Goal: Information Seeking & Learning: Find specific fact

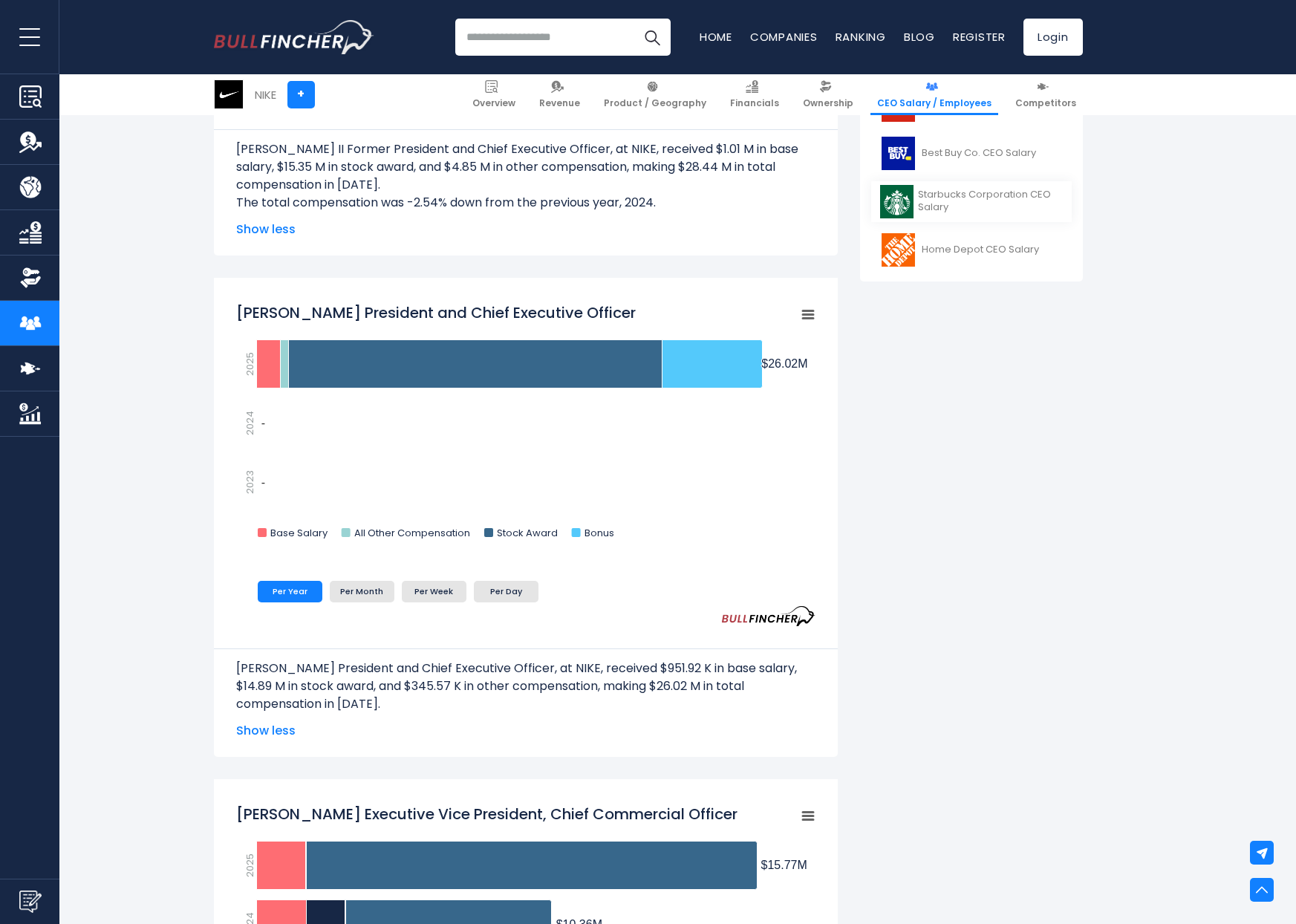
click at [998, 192] on span "Starbucks Corporation CEO Salary" at bounding box center [991, 201] width 145 height 25
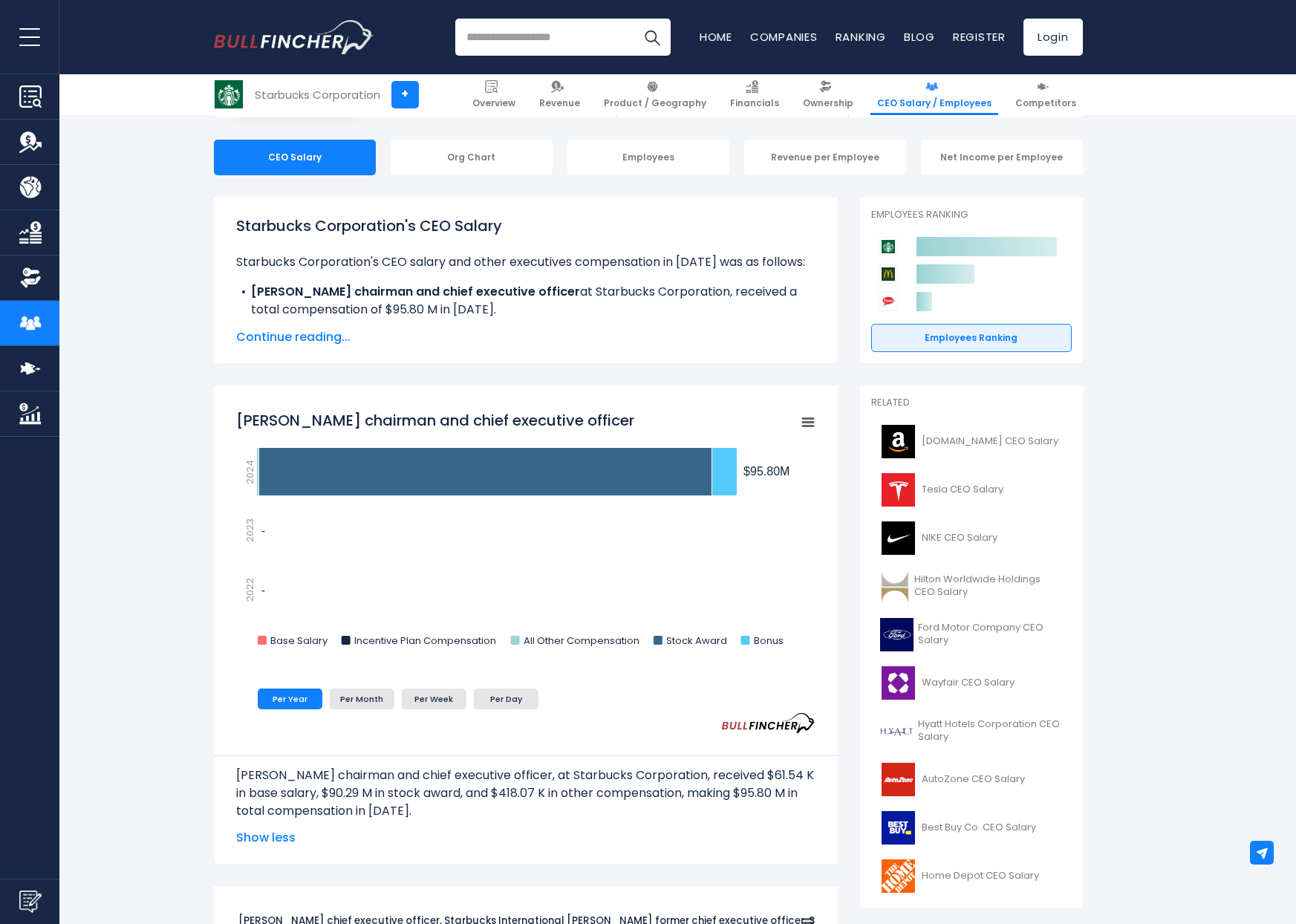
scroll to position [135, 0]
click at [942, 485] on span "Tesla CEO Salary" at bounding box center [963, 488] width 82 height 12
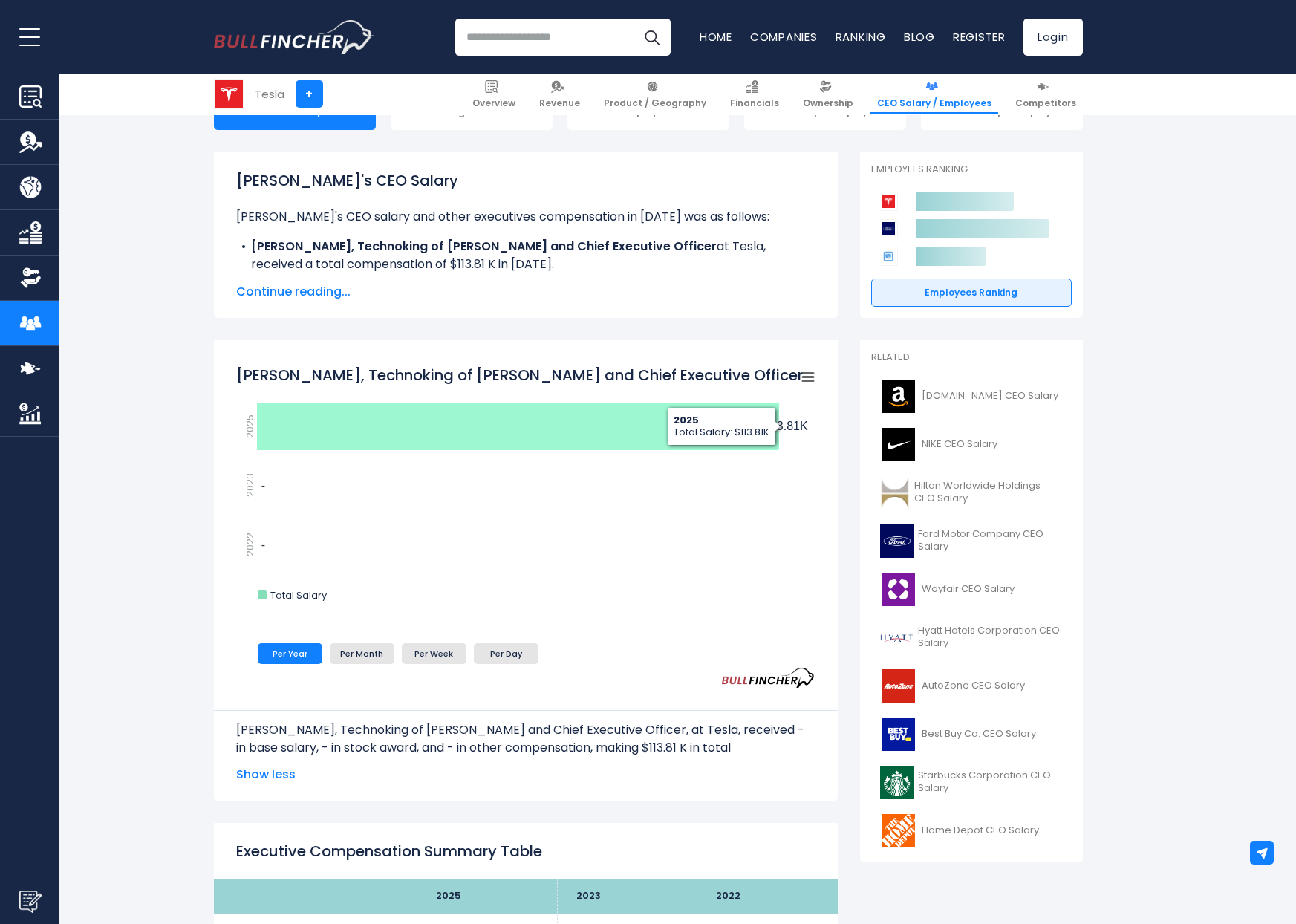
scroll to position [183, 0]
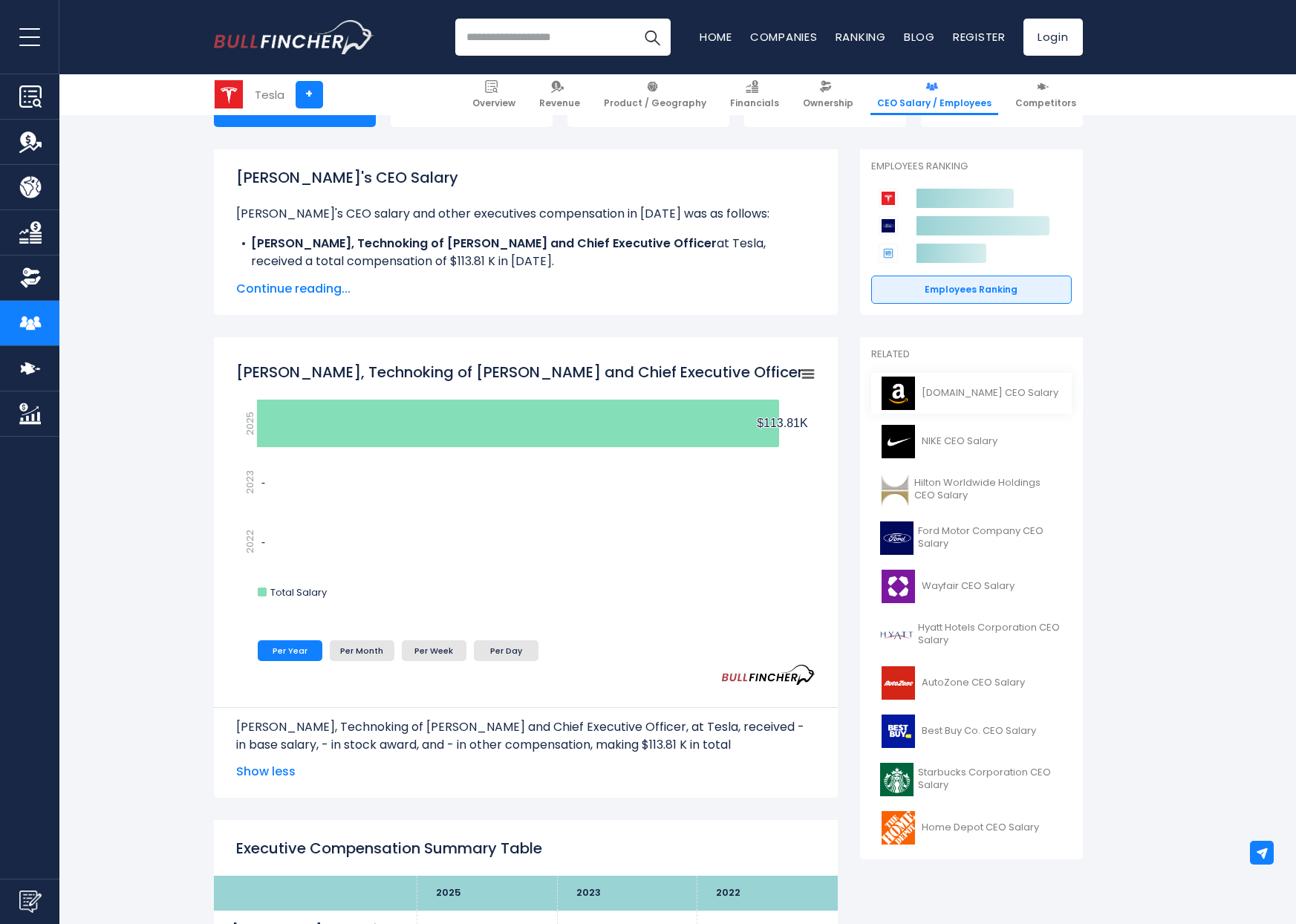
click at [993, 390] on span "[DOMAIN_NAME] CEO Salary" at bounding box center [991, 393] width 137 height 12
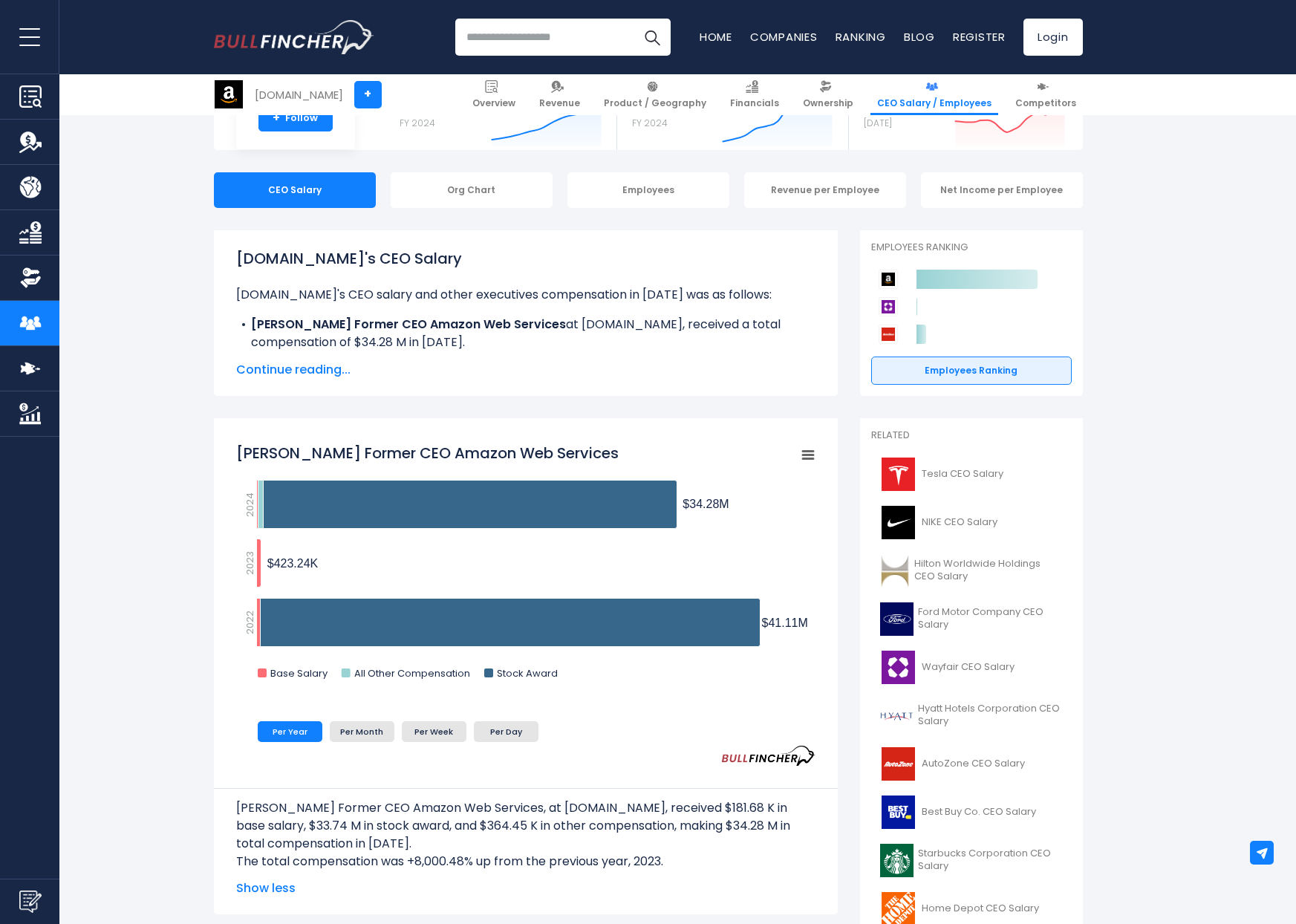
scroll to position [249, 0]
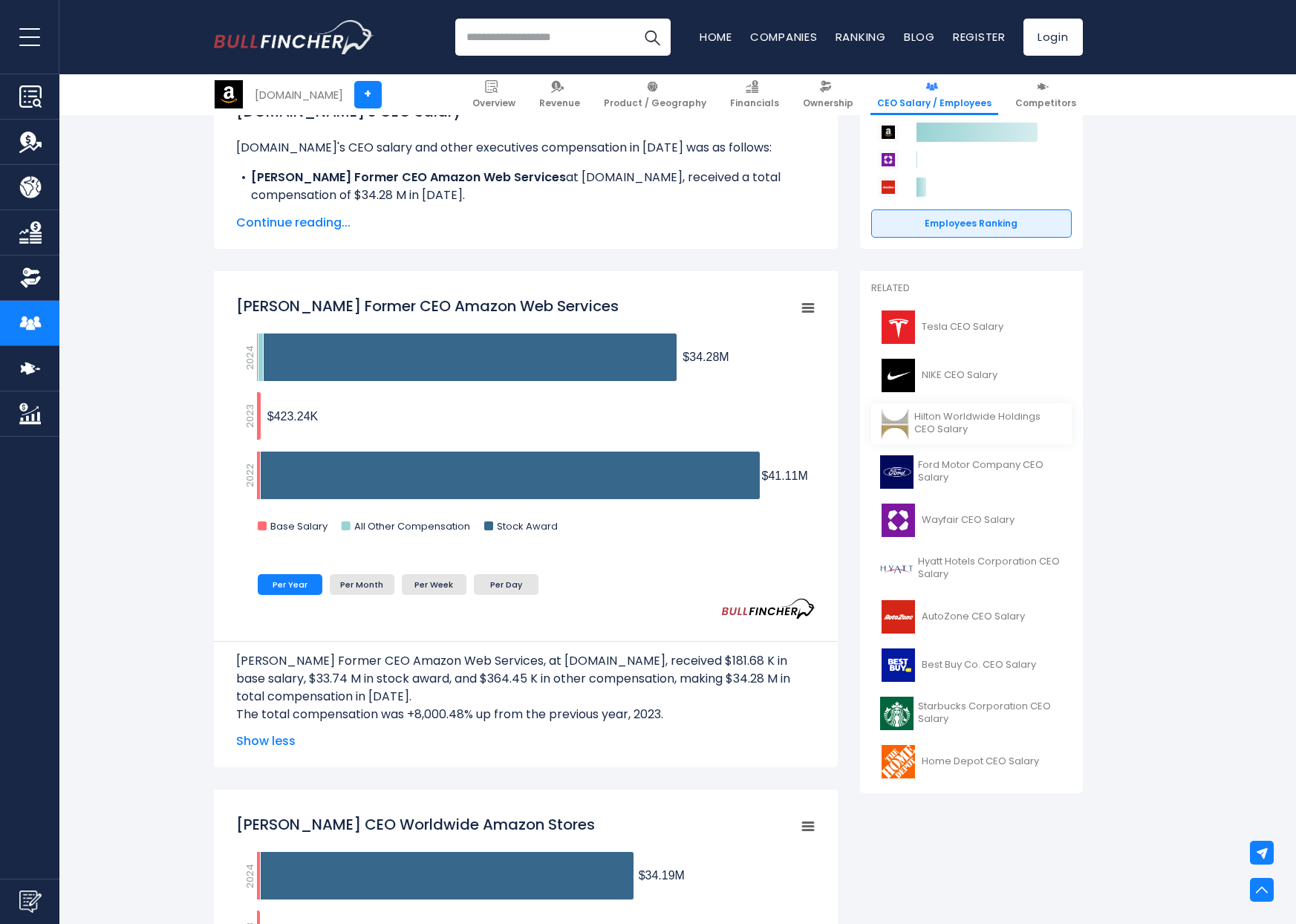
click at [956, 420] on span "Hilton Worldwide Holdings CEO Salary" at bounding box center [988, 423] width 147 height 25
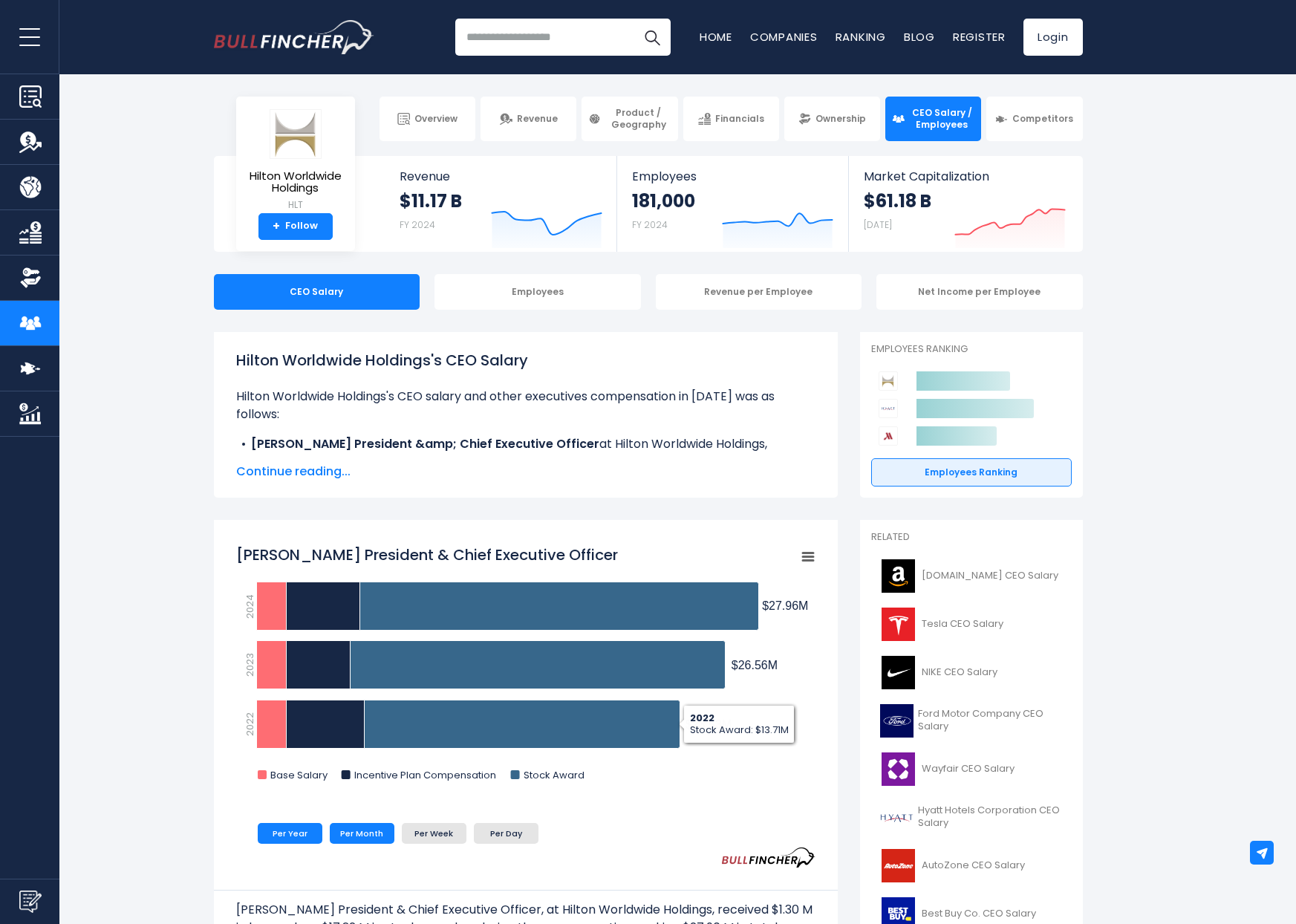
click at [369, 836] on li "Per Month" at bounding box center [362, 833] width 65 height 21
click at [496, 833] on li "Per Day" at bounding box center [506, 833] width 65 height 21
